Goal: Task Accomplishment & Management: Use online tool/utility

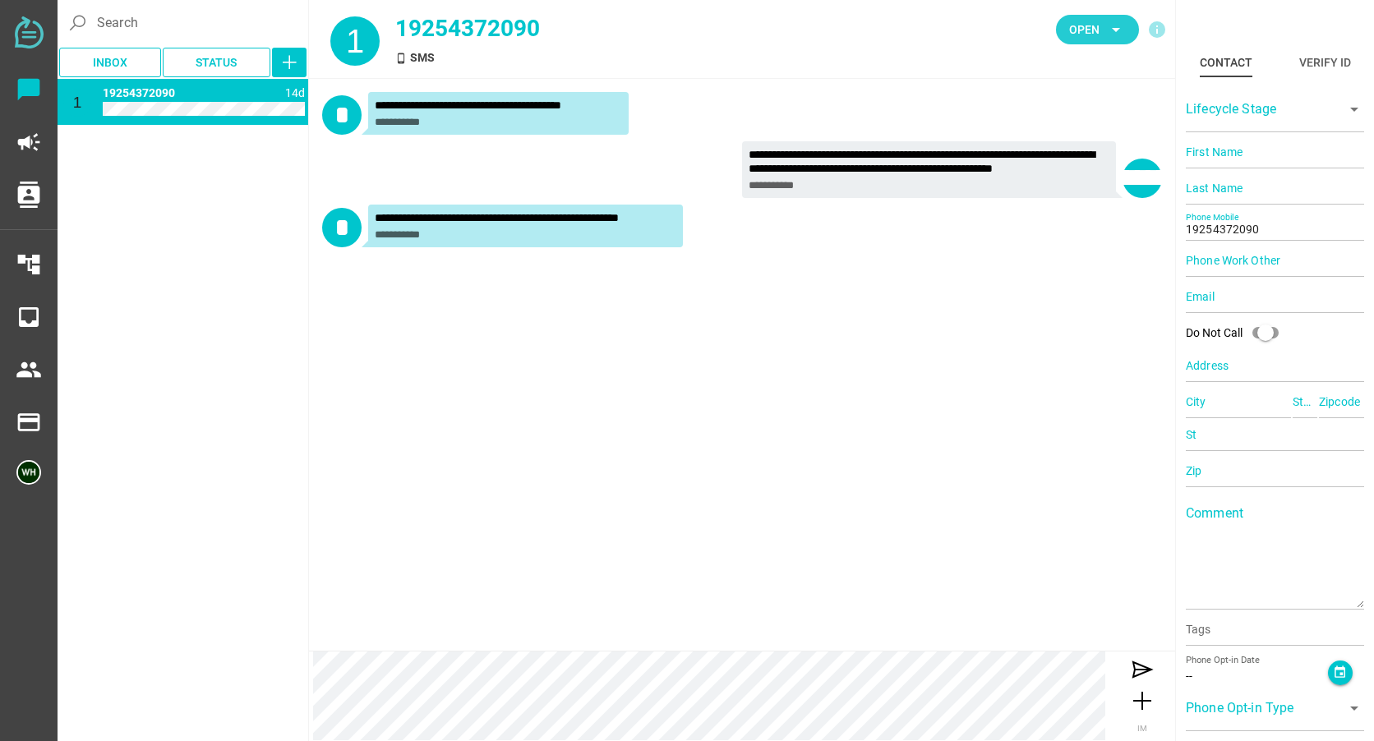
click at [1097, 41] on span "Open arrow_drop_down" at bounding box center [1097, 30] width 83 height 30
click at [1080, 180] on div "Closed" at bounding box center [1092, 183] width 70 height 14
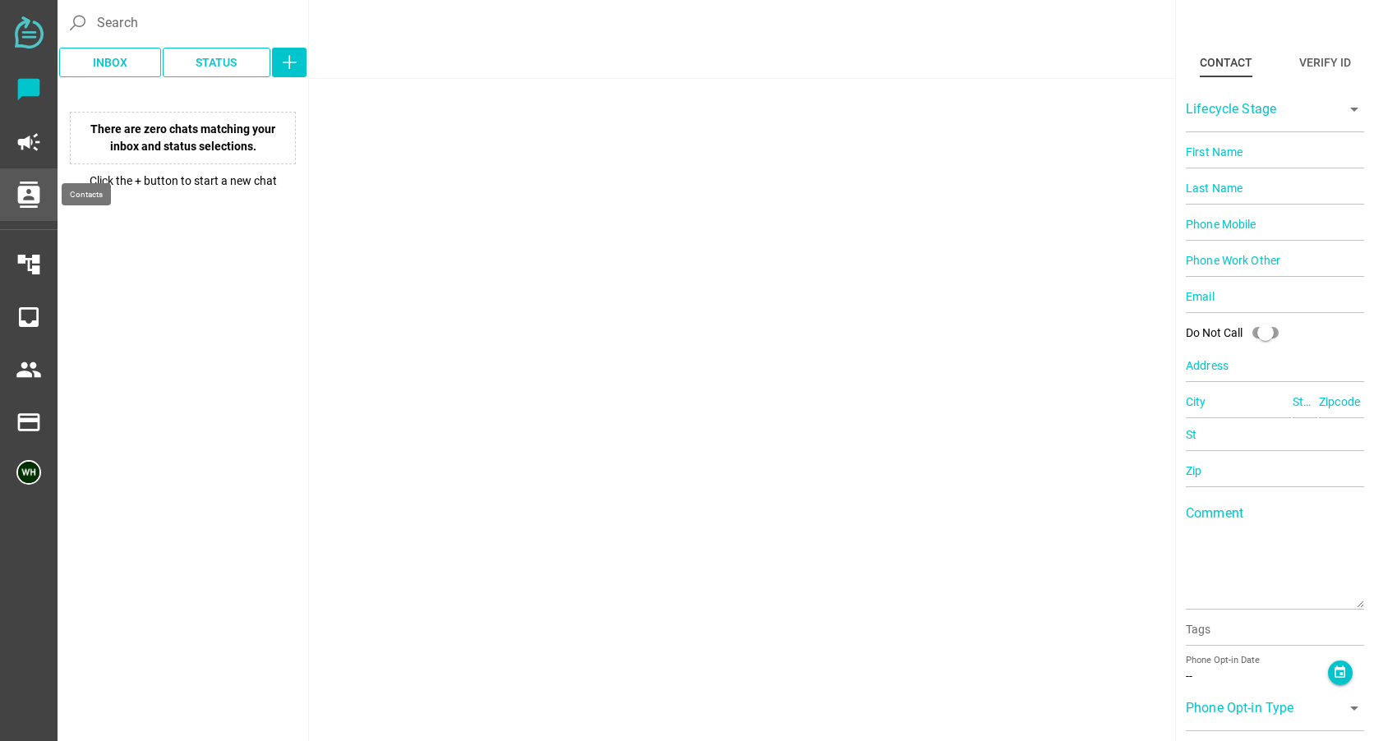
click at [21, 191] on icon "contacts" at bounding box center [29, 195] width 26 height 26
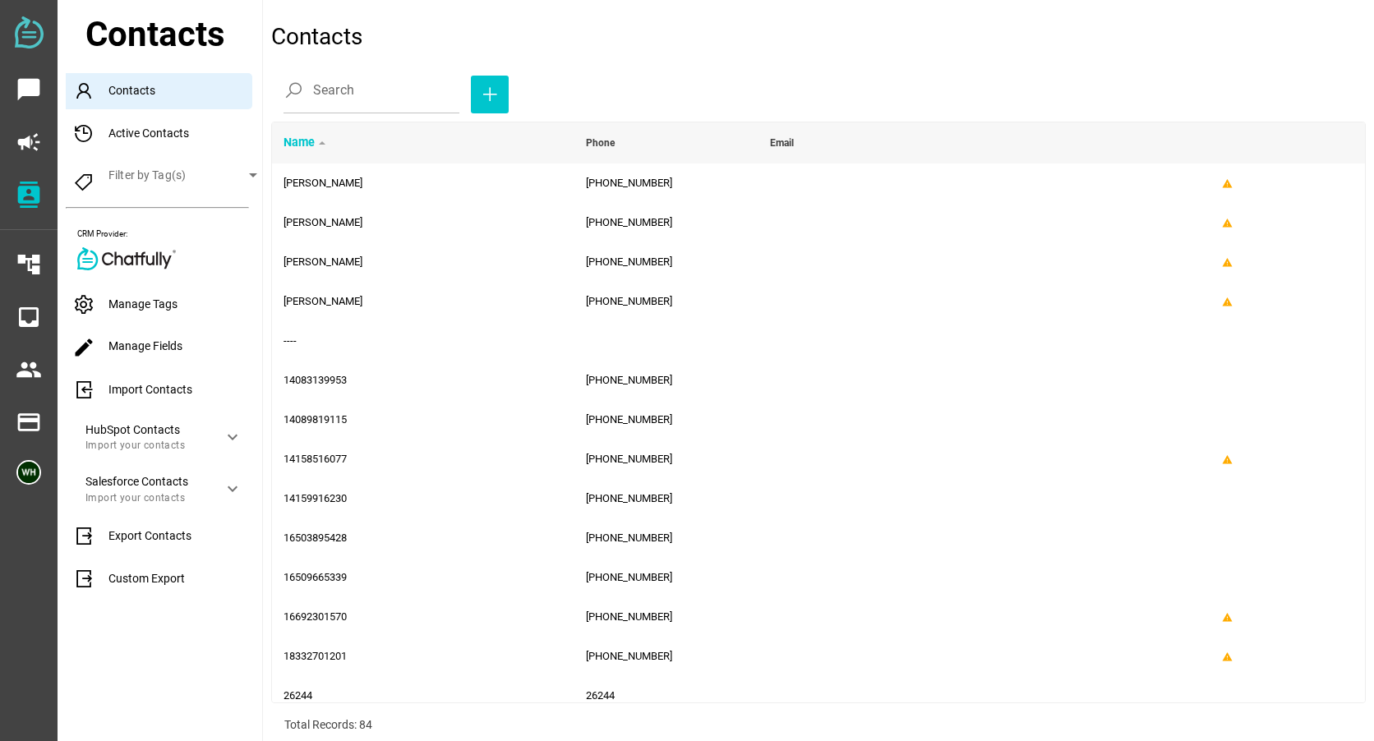
click at [135, 380] on div "Import Contacts" at bounding box center [164, 390] width 196 height 36
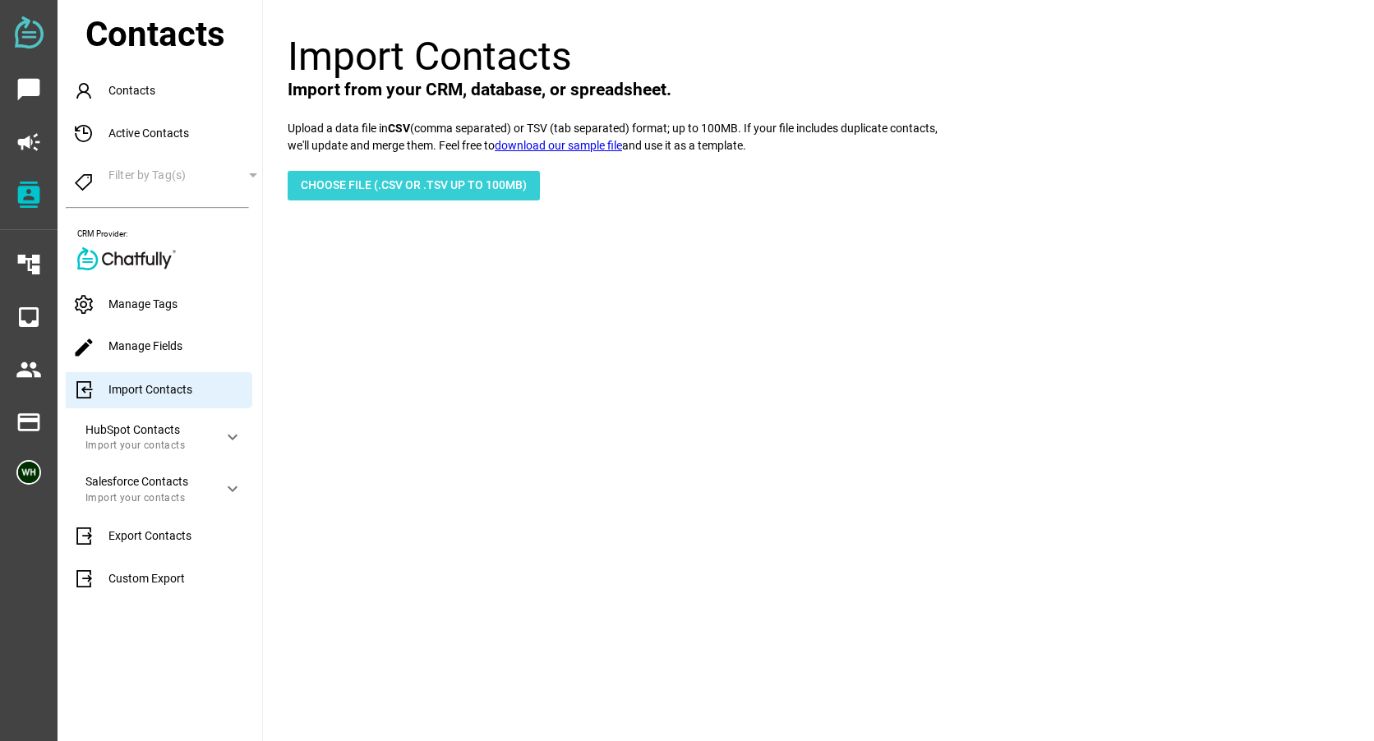
click at [386, 183] on span "Choose File (.csv or .tsv up to 100mb)" at bounding box center [414, 185] width 226 height 20
type input "C:\fakepath\Lewis.csv"
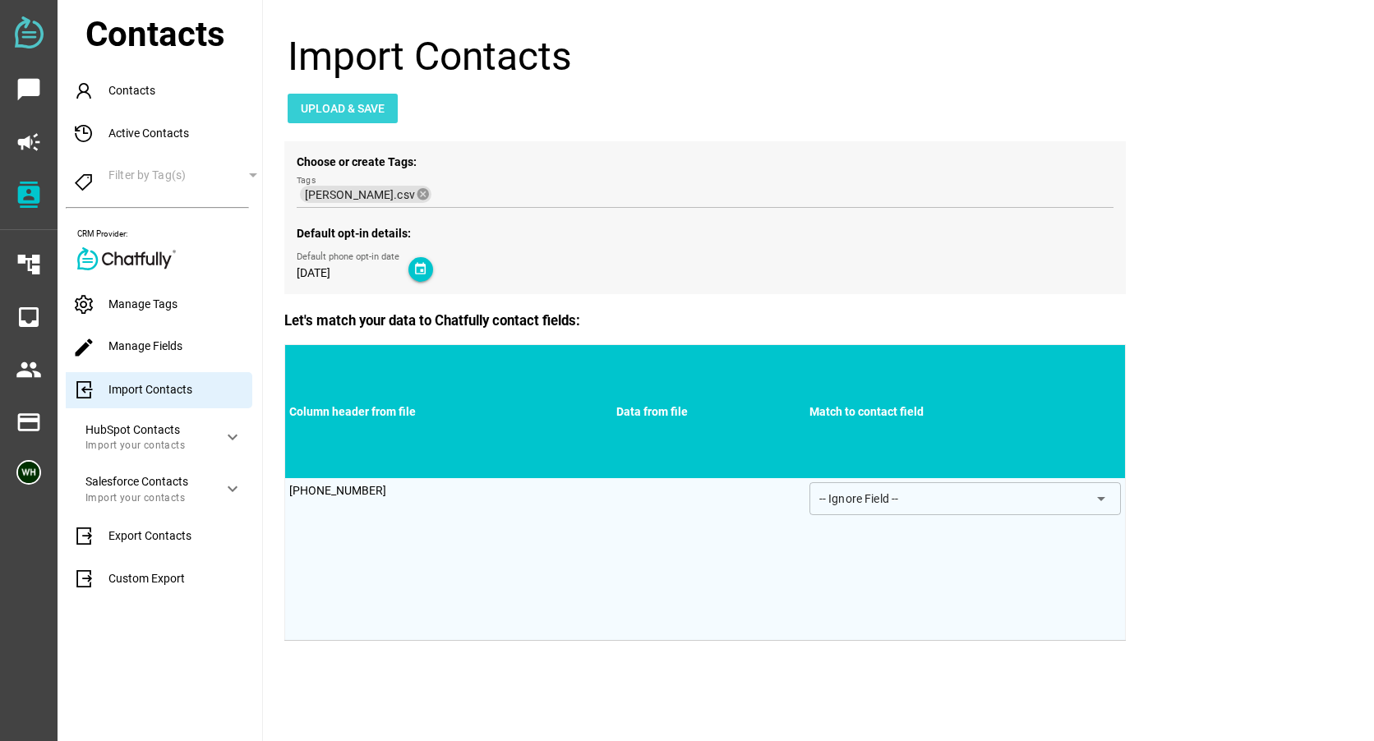
click at [357, 101] on span "Upload & Save" at bounding box center [343, 109] width 84 height 20
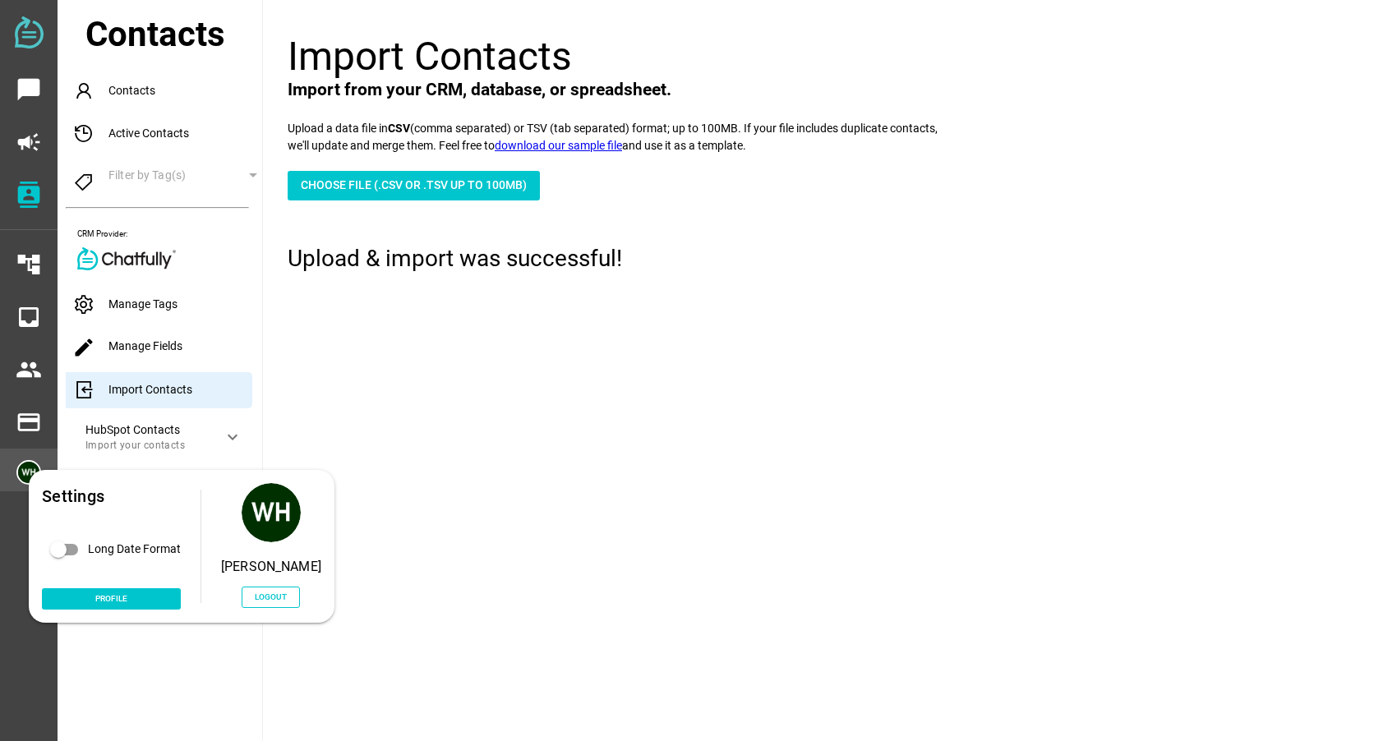
click at [26, 481] on img at bounding box center [28, 472] width 25 height 25
click at [276, 598] on span "Logout" at bounding box center [271, 597] width 32 height 14
